Goal: Check status: Check status

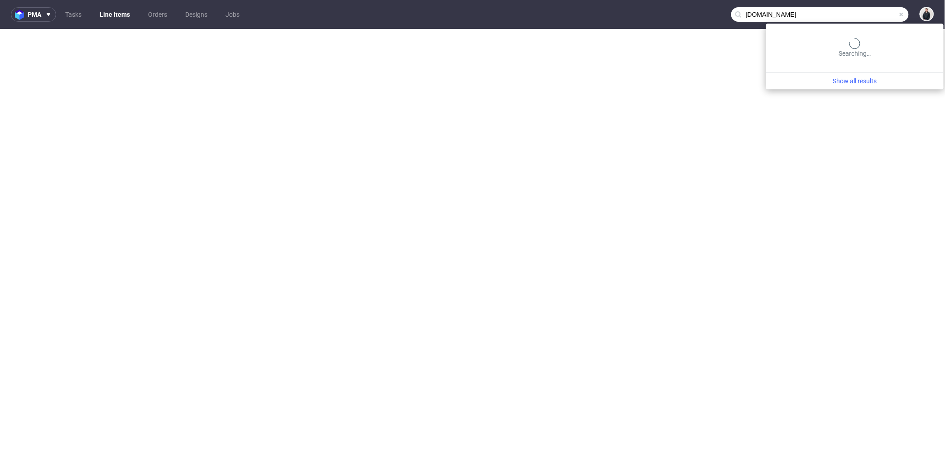
select select "in_progress"
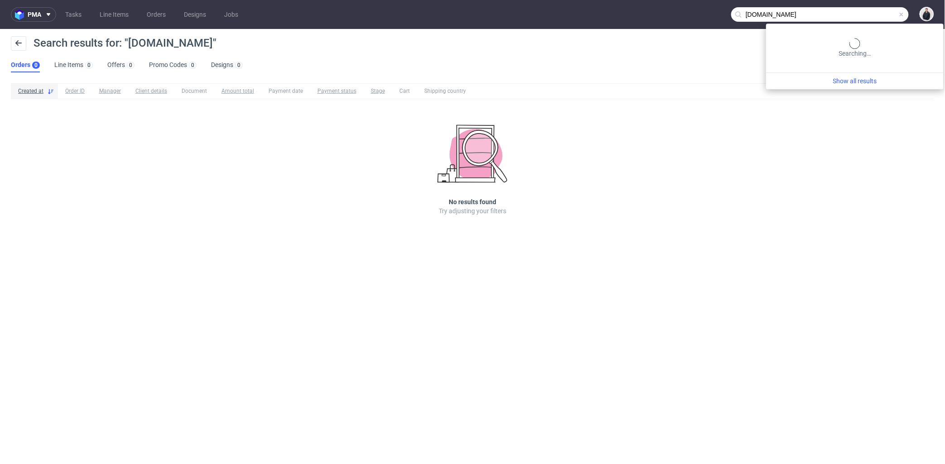
click at [866, 10] on input "[DOMAIN_NAME]" at bounding box center [820, 14] width 178 height 14
paste input "accor"
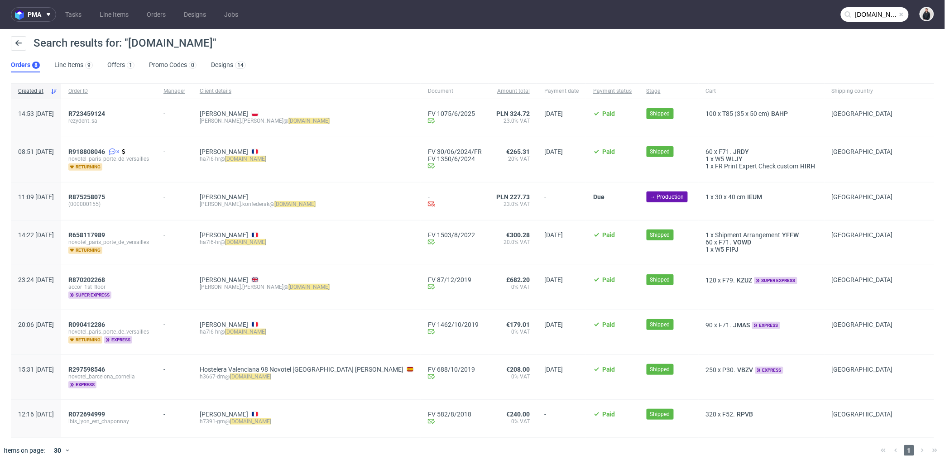
click at [866, 16] on input "[DOMAIN_NAME]" at bounding box center [875, 14] width 68 height 14
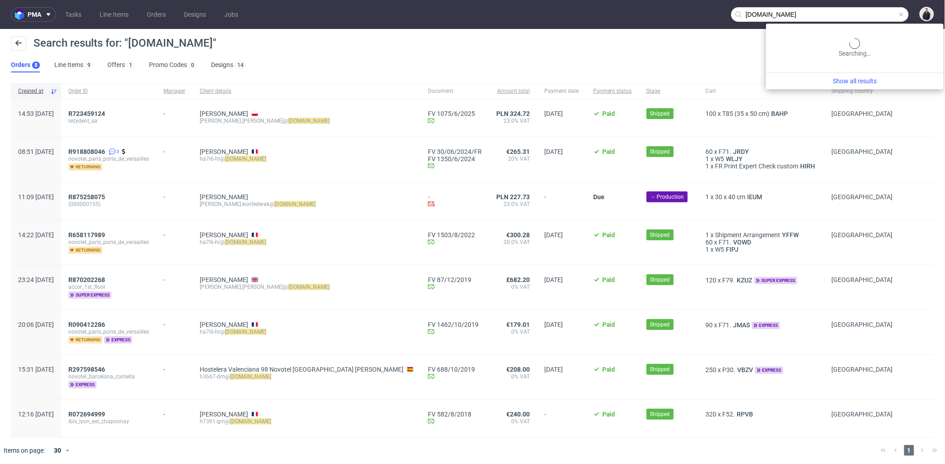
paste input "R308856510"
type input "R308856510"
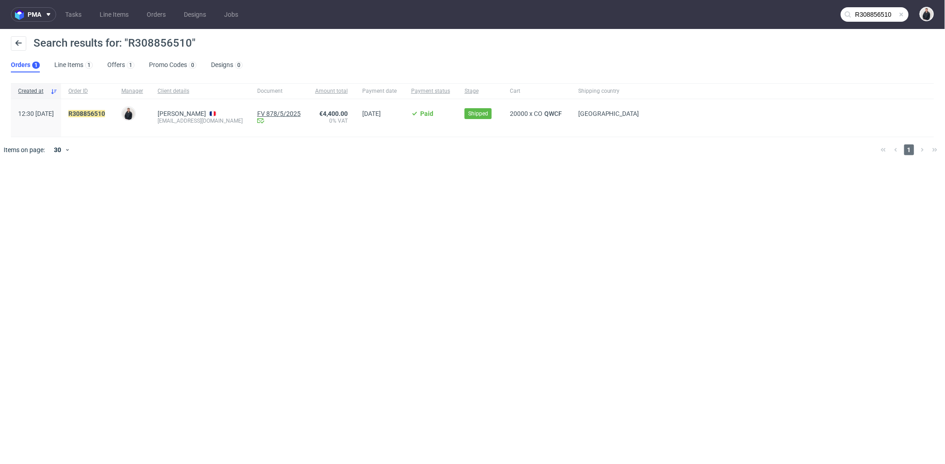
click at [281, 112] on link "FV 878/5/2025" at bounding box center [278, 113] width 43 height 7
